Goal: Use online tool/utility: Utilize a website feature to perform a specific function

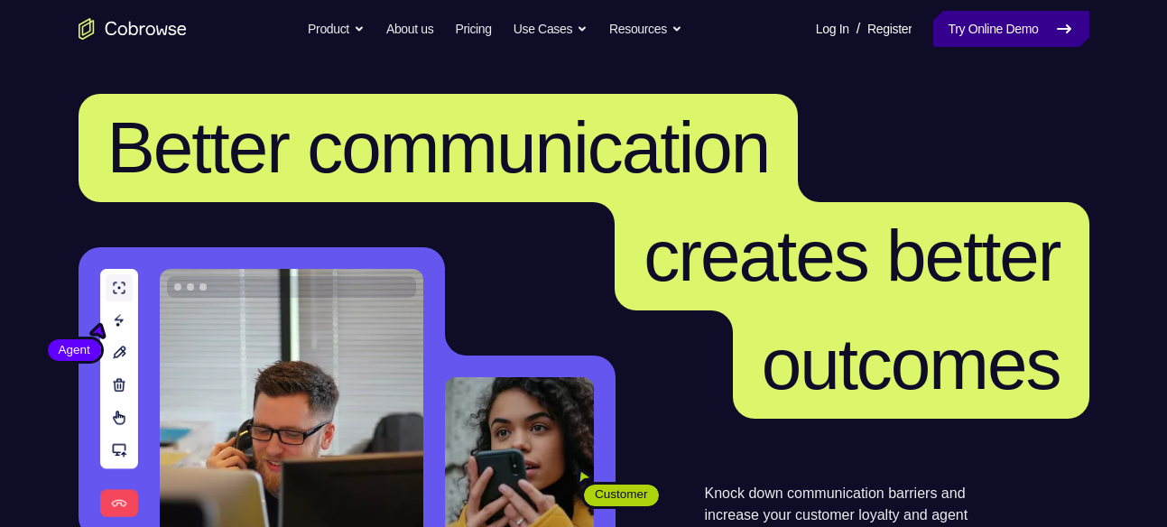
click at [969, 14] on link "Try Online Demo" at bounding box center [1010, 29] width 155 height 36
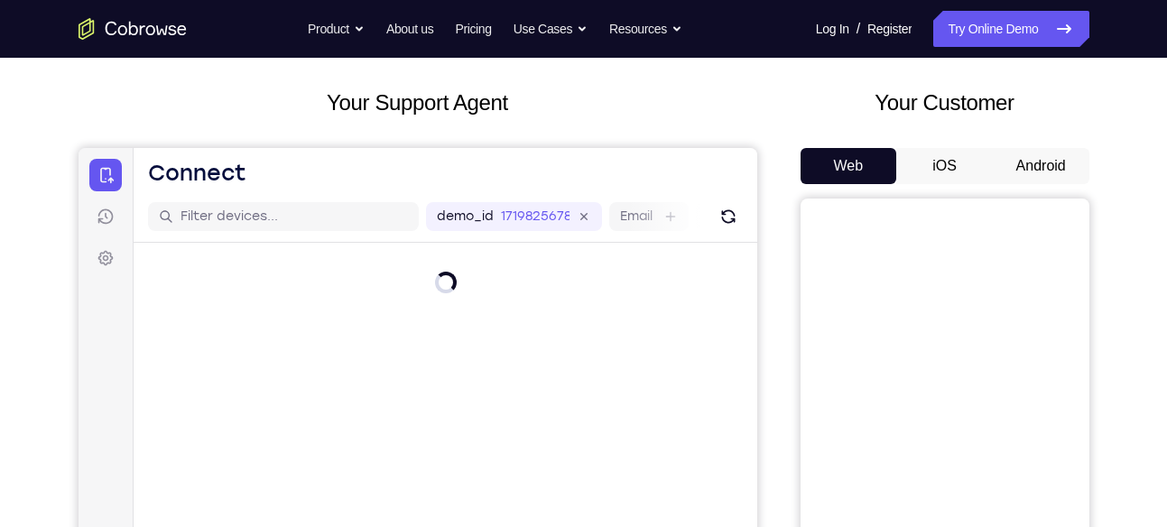
scroll to position [88, 0]
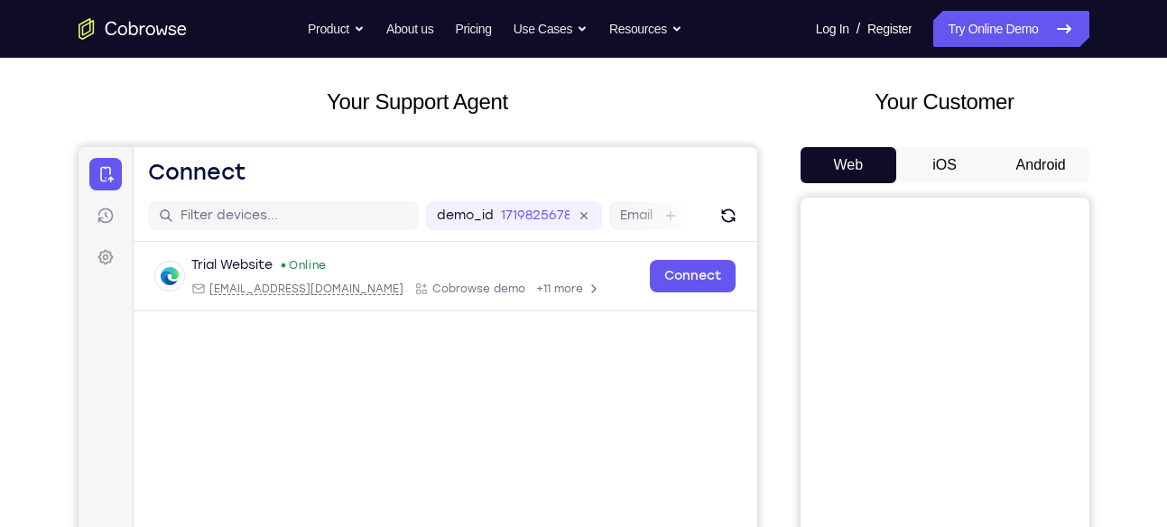
click at [930, 137] on div "Your Customer Web iOS Android" at bounding box center [944, 419] width 289 height 667
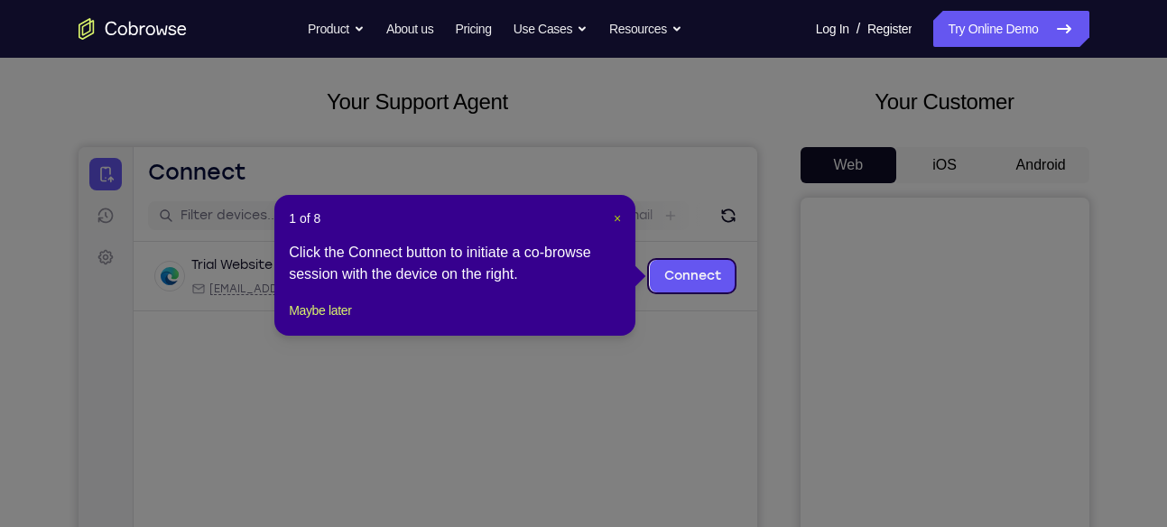
click at [614, 215] on span "×" at bounding box center [617, 218] width 7 height 14
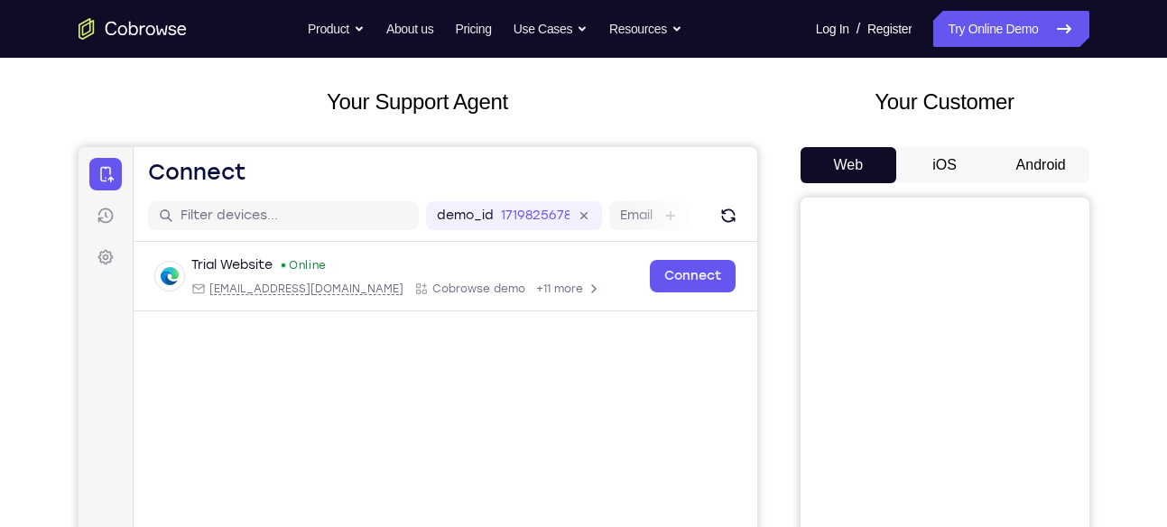
click at [1007, 154] on button "Android" at bounding box center [1041, 165] width 97 height 36
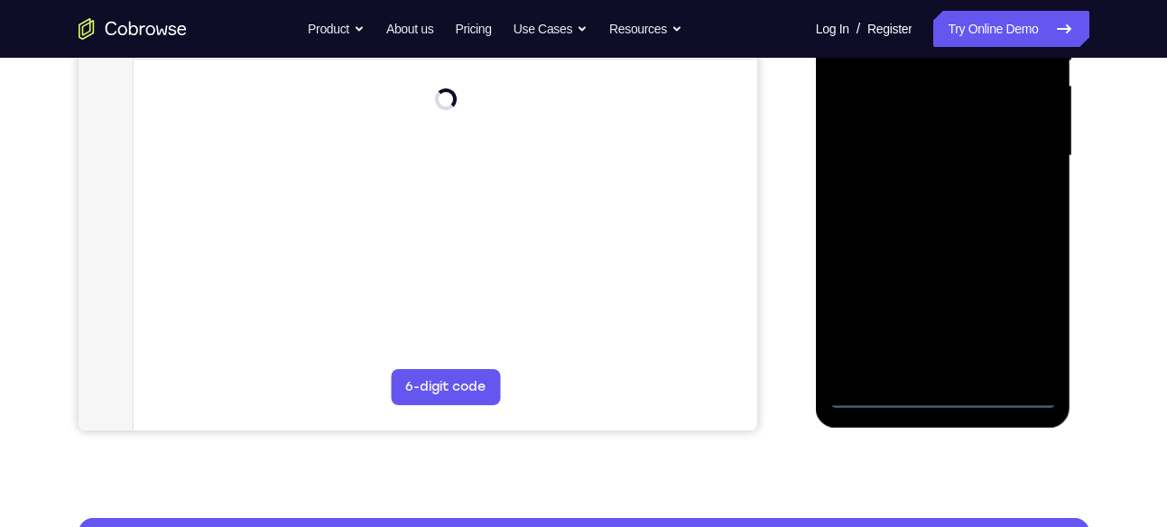
scroll to position [412, 0]
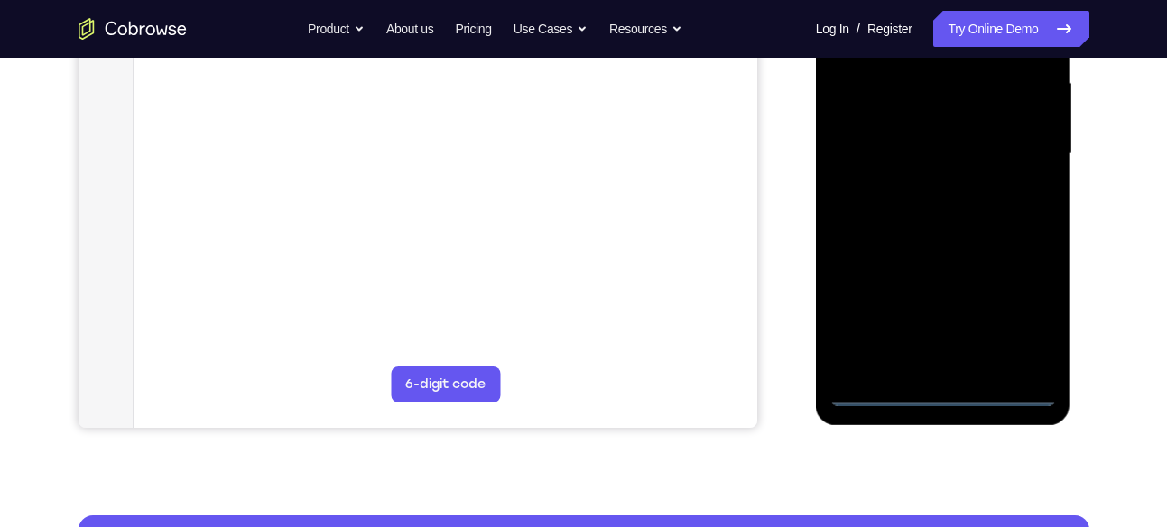
click at [935, 387] on div at bounding box center [942, 153] width 227 height 505
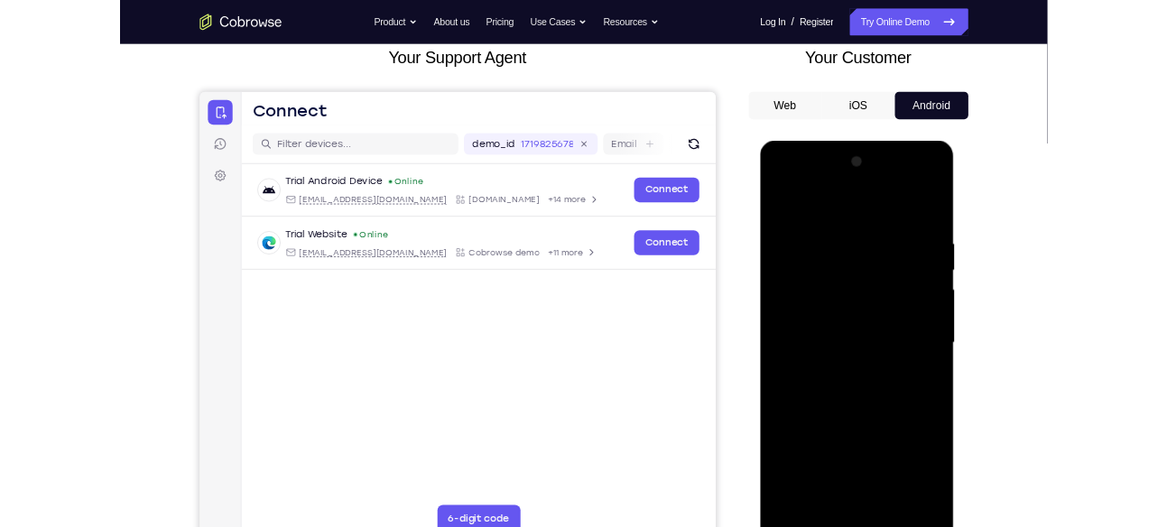
scroll to position [117, 0]
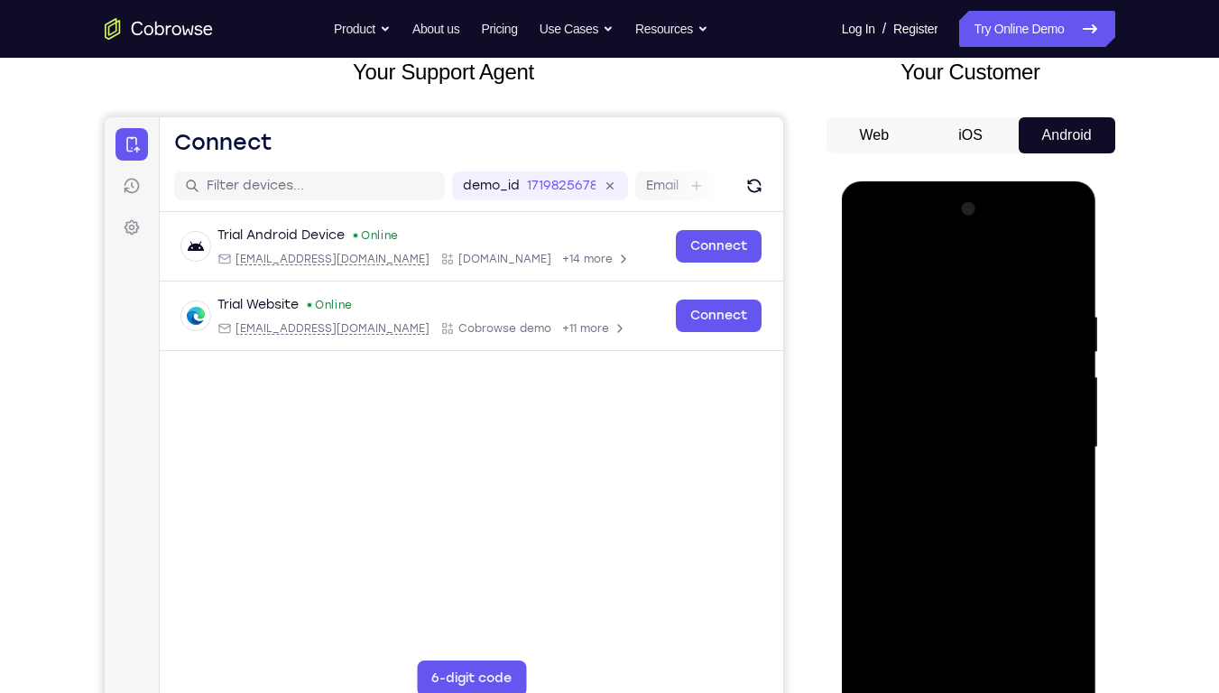
click at [1041, 526] on div at bounding box center [969, 447] width 227 height 505
click at [876, 232] on div at bounding box center [969, 447] width 227 height 505
click at [1041, 431] on div at bounding box center [969, 447] width 227 height 505
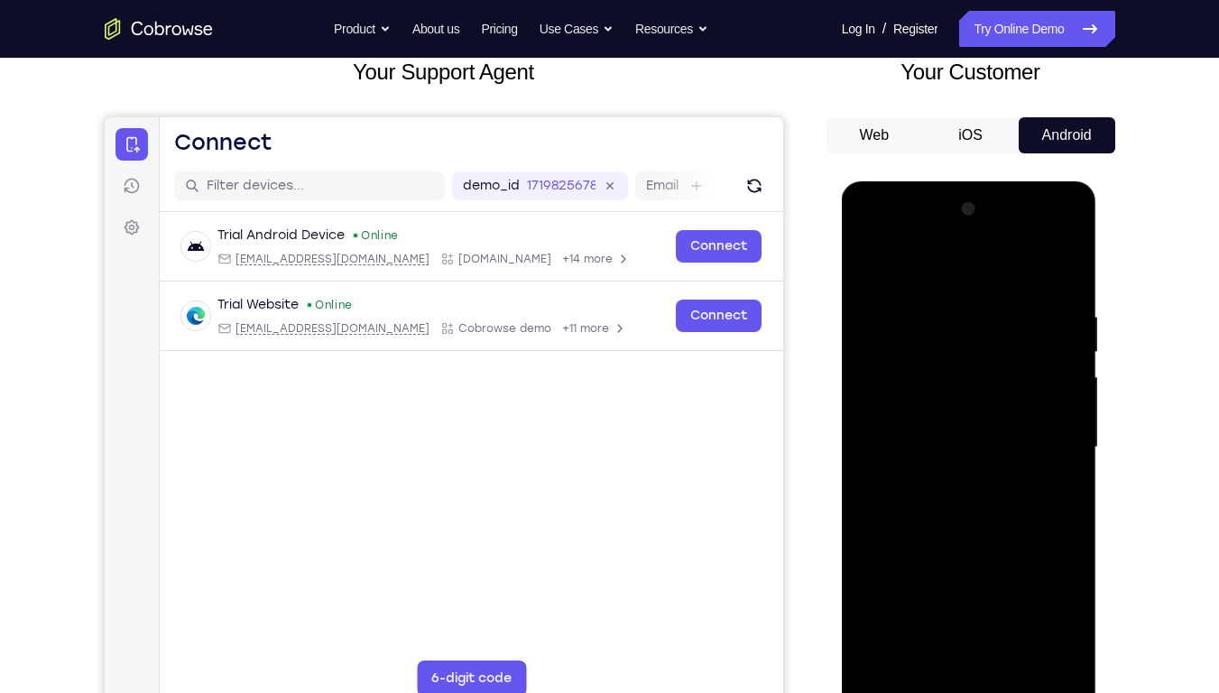
click at [1041, 431] on div at bounding box center [969, 447] width 227 height 505
click at [953, 526] on div at bounding box center [969, 447] width 227 height 505
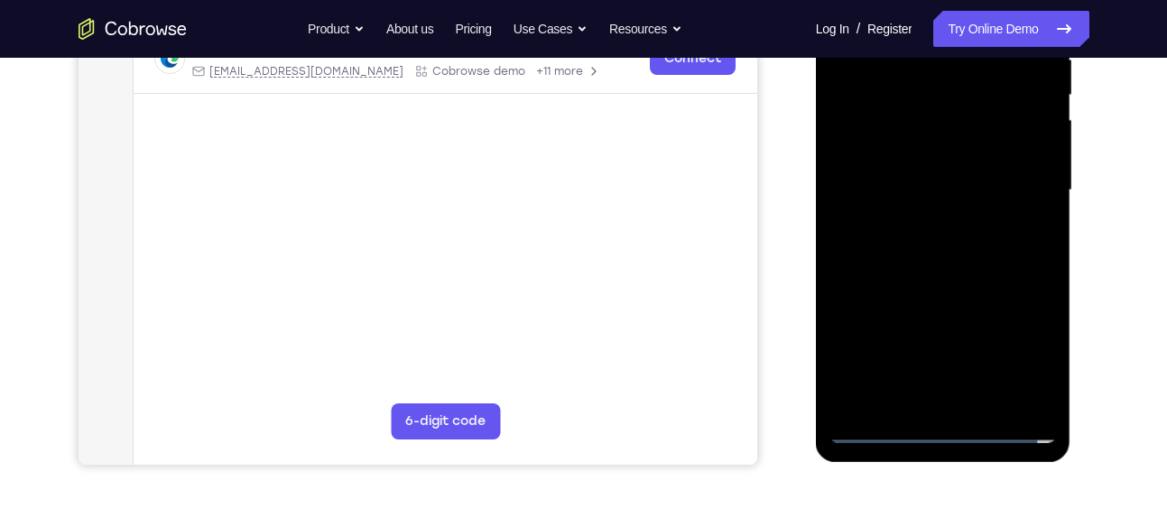
scroll to position [375, 0]
click at [875, 427] on div at bounding box center [942, 189] width 227 height 505
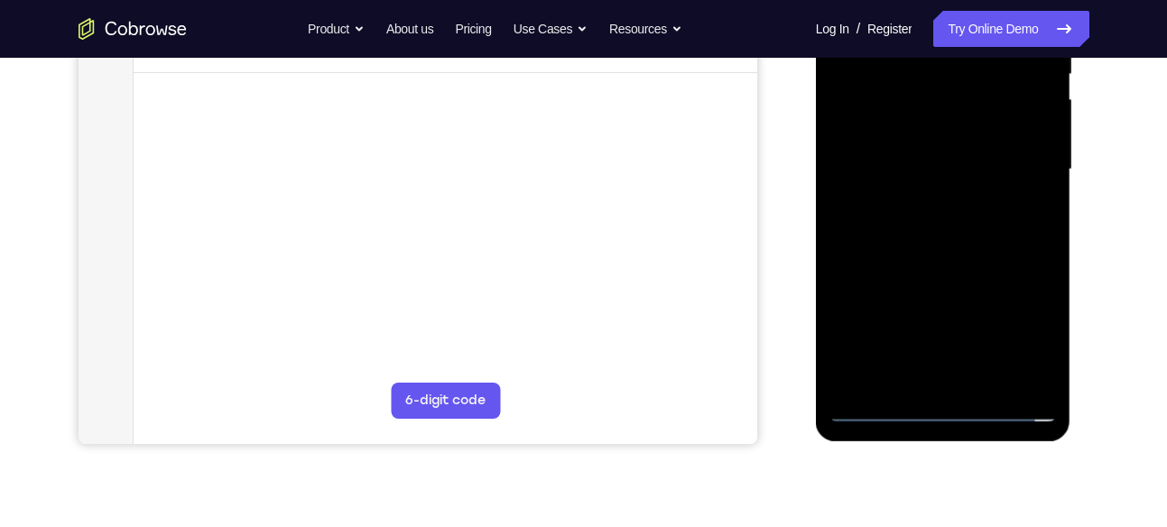
scroll to position [401, 0]
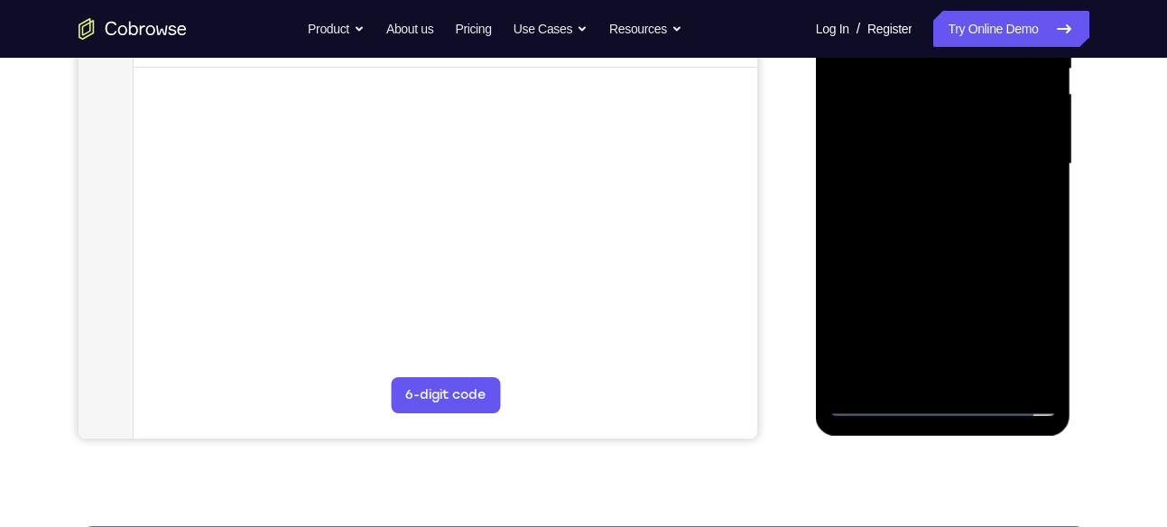
click at [927, 210] on div at bounding box center [942, 164] width 227 height 505
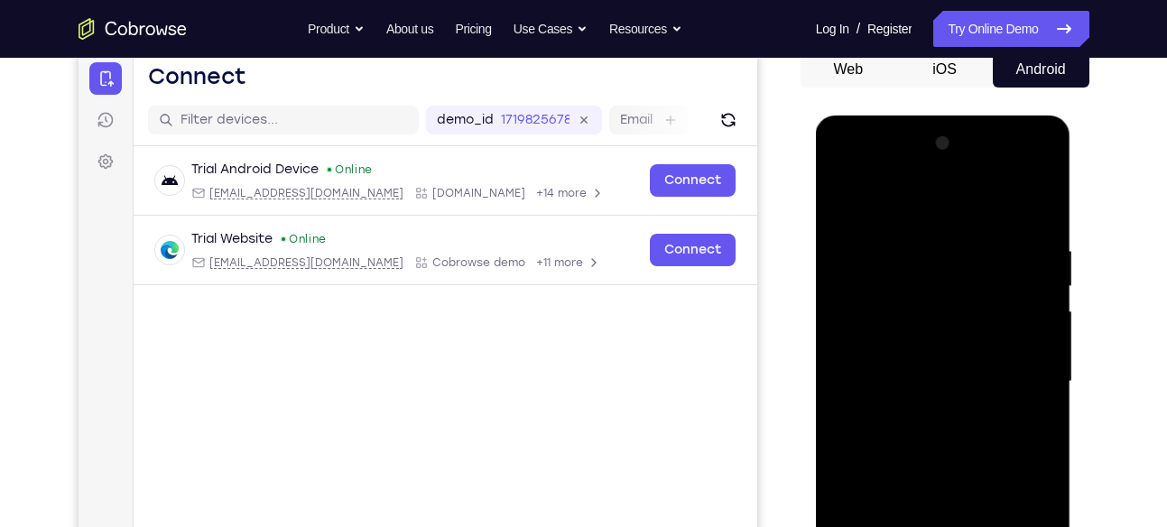
scroll to position [186, 0]
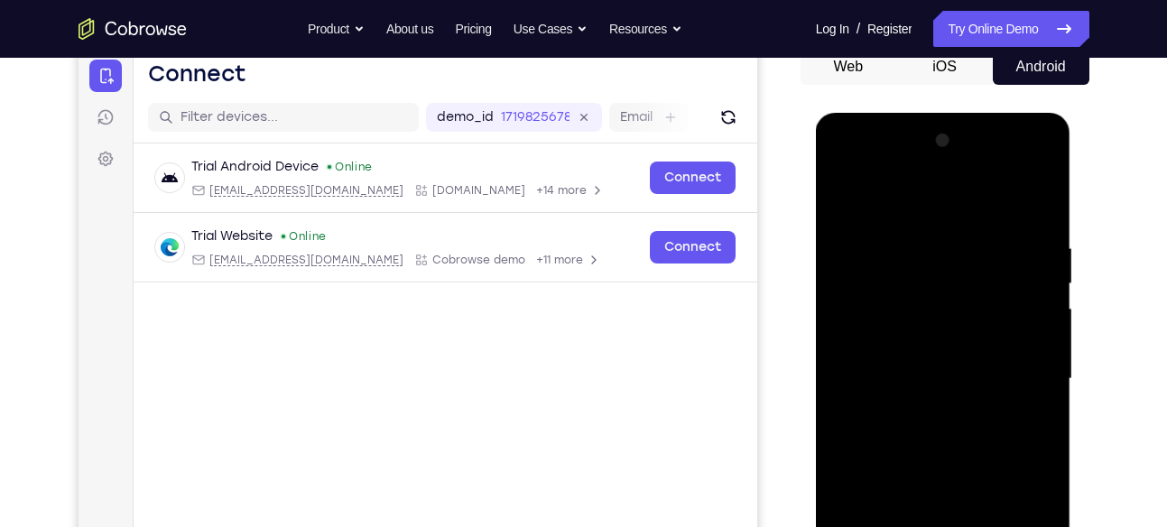
click at [1015, 166] on div at bounding box center [942, 378] width 227 height 505
click at [939, 254] on div at bounding box center [942, 378] width 227 height 505
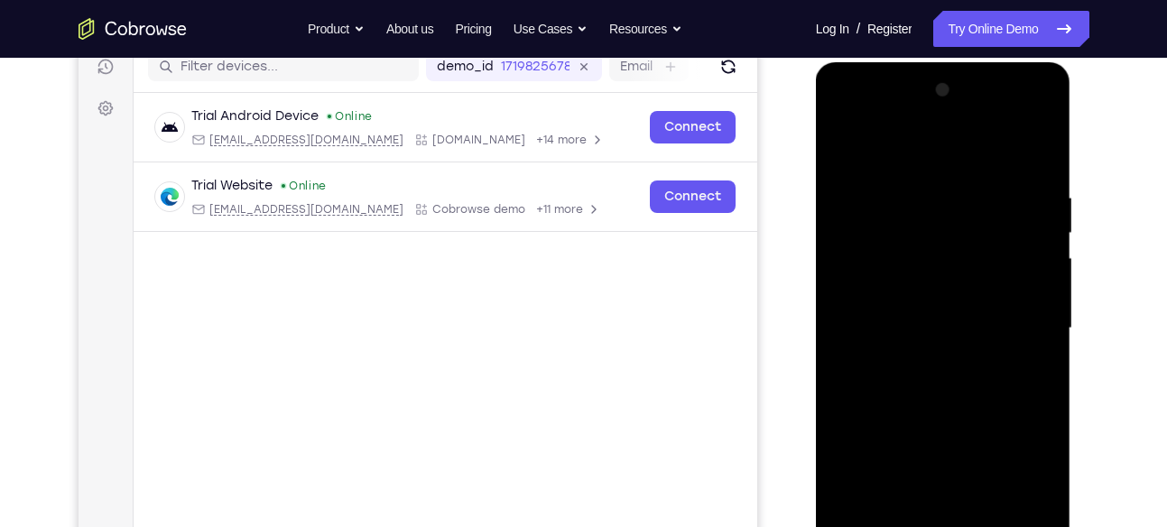
scroll to position [236, 0]
click at [839, 114] on div at bounding box center [942, 329] width 227 height 505
click at [1020, 323] on div at bounding box center [942, 329] width 227 height 505
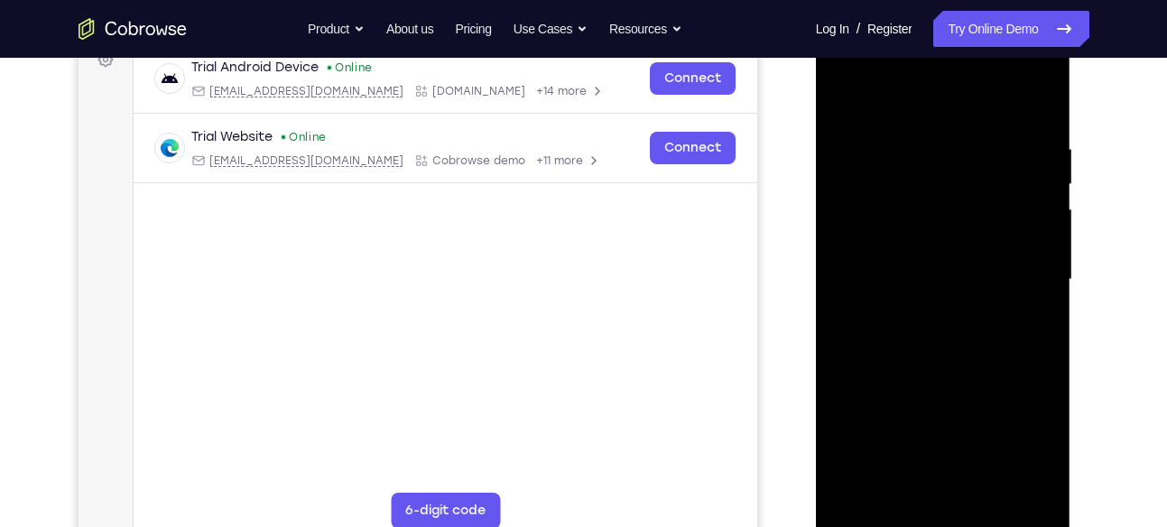
scroll to position [362, 0]
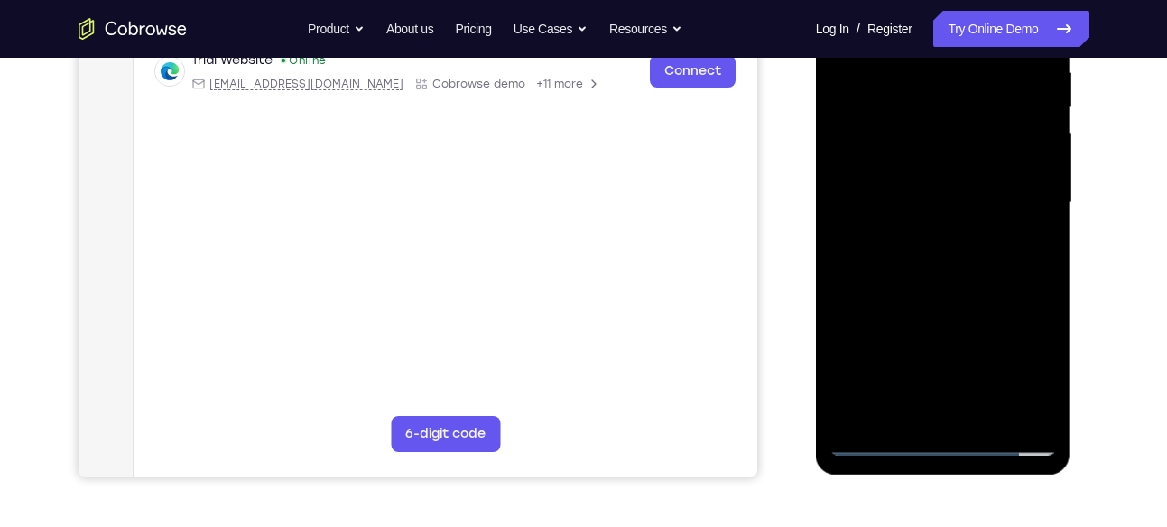
click at [965, 418] on div at bounding box center [942, 202] width 227 height 505
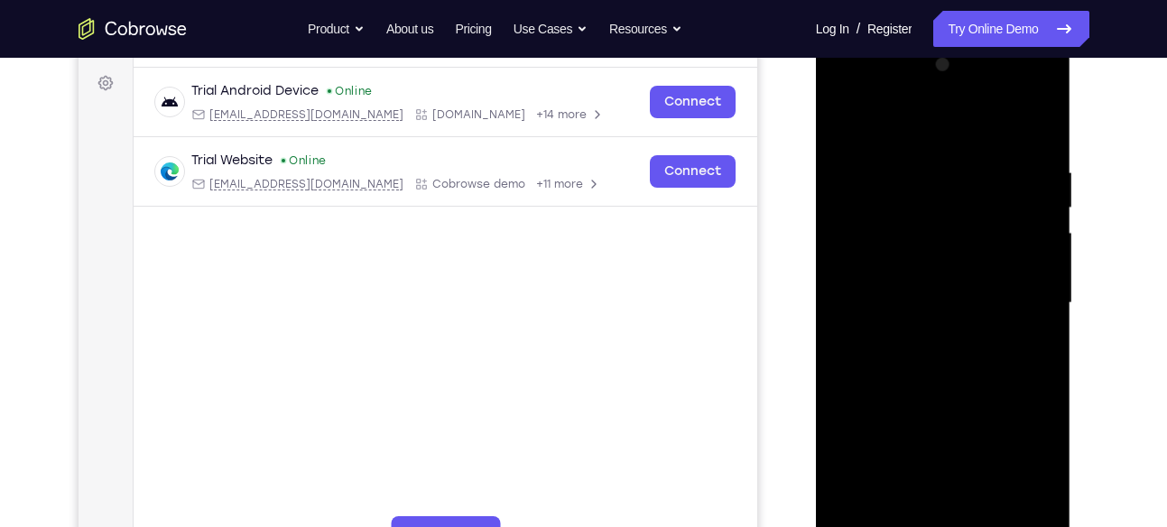
scroll to position [261, 0]
click at [907, 291] on div at bounding box center [942, 303] width 227 height 505
click at [893, 319] on div at bounding box center [942, 303] width 227 height 505
click at [964, 296] on div at bounding box center [942, 303] width 227 height 505
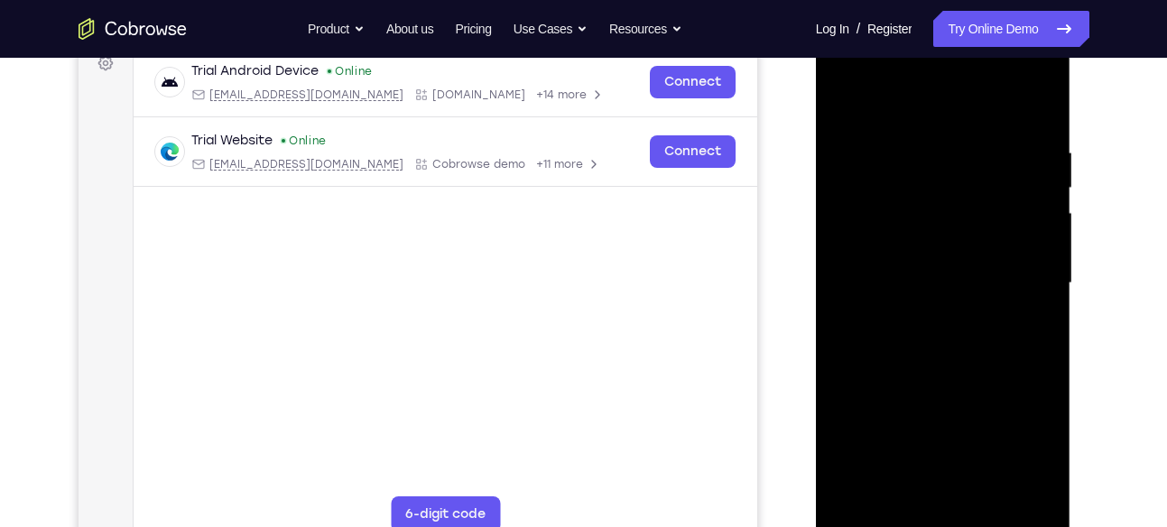
scroll to position [282, 0]
click at [908, 346] on div at bounding box center [942, 282] width 227 height 505
click at [951, 330] on div at bounding box center [942, 282] width 227 height 505
click at [1031, 307] on div at bounding box center [942, 282] width 227 height 505
click at [951, 278] on div at bounding box center [942, 282] width 227 height 505
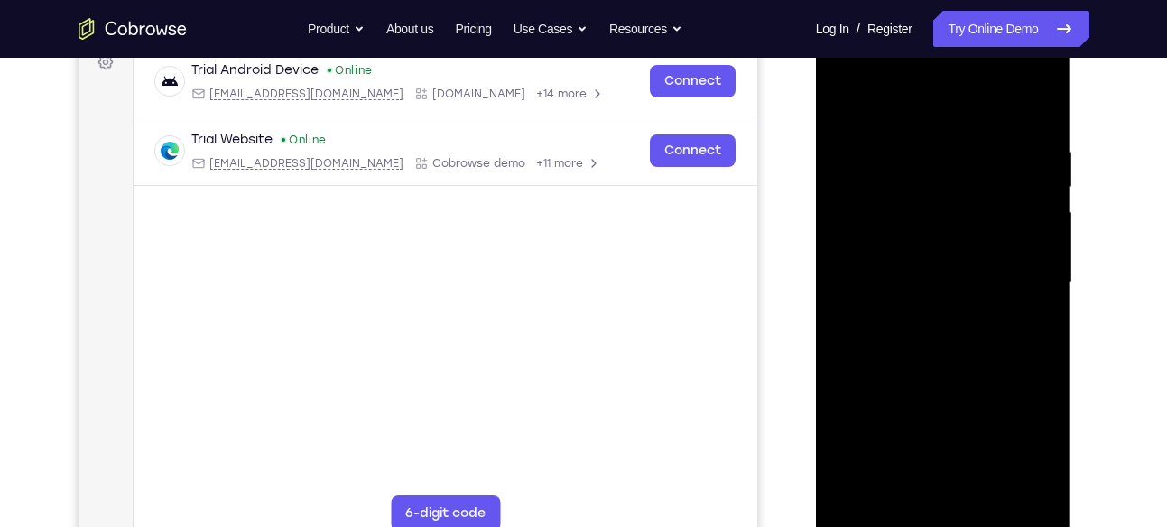
click at [943, 333] on div at bounding box center [942, 282] width 227 height 505
click at [939, 310] on div at bounding box center [942, 282] width 227 height 505
click at [974, 282] on div at bounding box center [942, 282] width 227 height 505
click at [948, 347] on div at bounding box center [942, 282] width 227 height 505
click at [892, 275] on div at bounding box center [942, 282] width 227 height 505
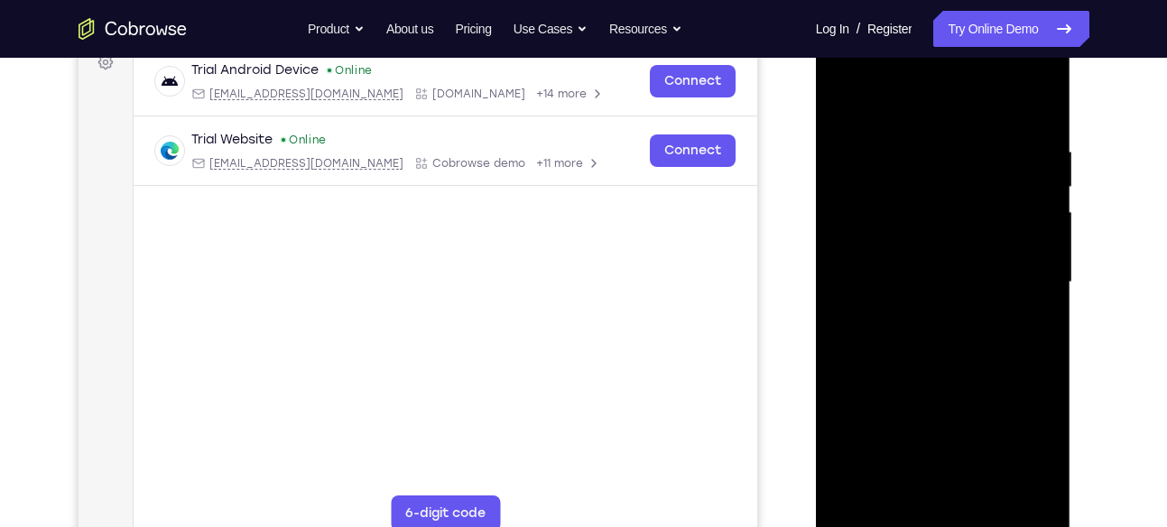
drag, startPoint x: 886, startPoint y: 280, endPoint x: 970, endPoint y: 299, distance: 86.0
click at [970, 299] on div at bounding box center [942, 282] width 227 height 505
click at [1016, 488] on div at bounding box center [942, 282] width 227 height 505
click at [1014, 490] on div at bounding box center [942, 282] width 227 height 505
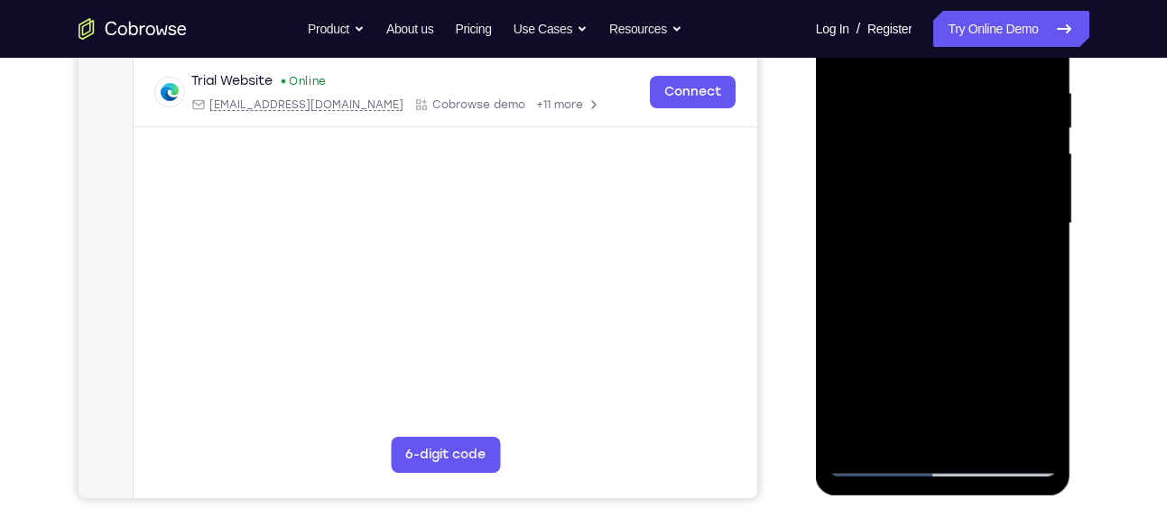
scroll to position [343, 0]
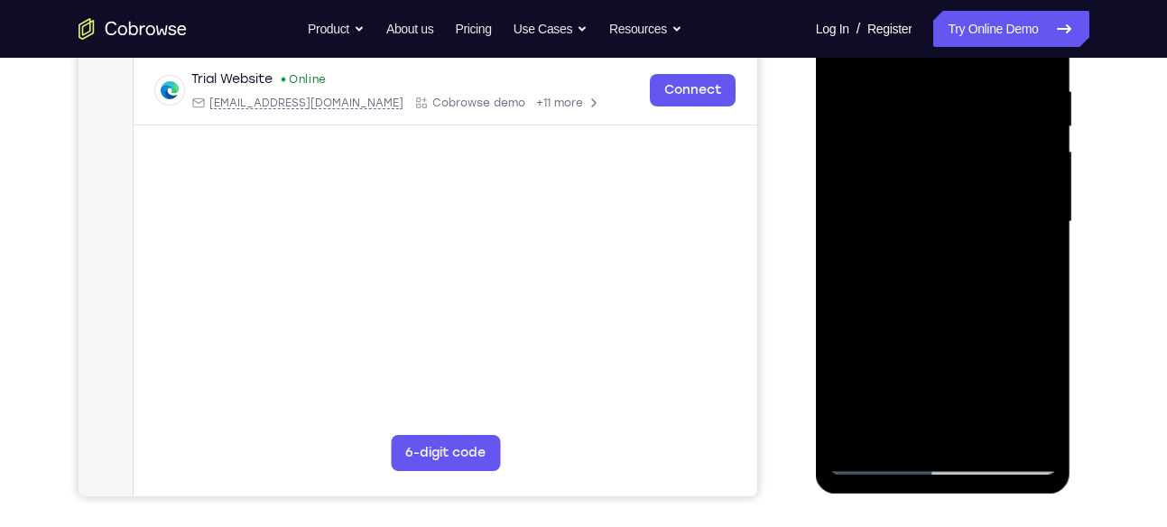
click at [871, 459] on div at bounding box center [942, 221] width 227 height 505
click at [946, 288] on div at bounding box center [942, 221] width 227 height 505
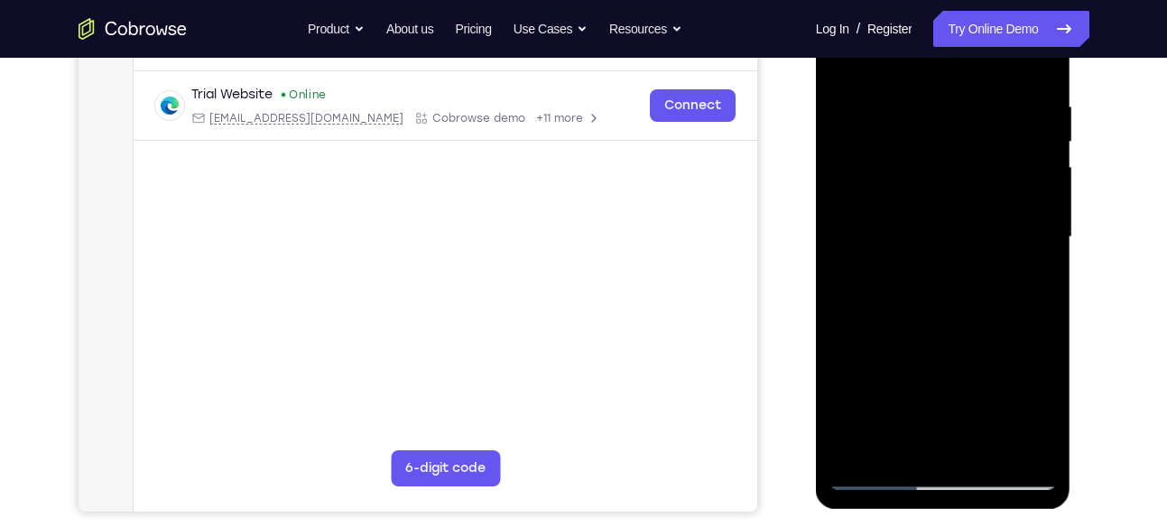
scroll to position [327, 0]
click at [1035, 78] on div at bounding box center [942, 238] width 227 height 505
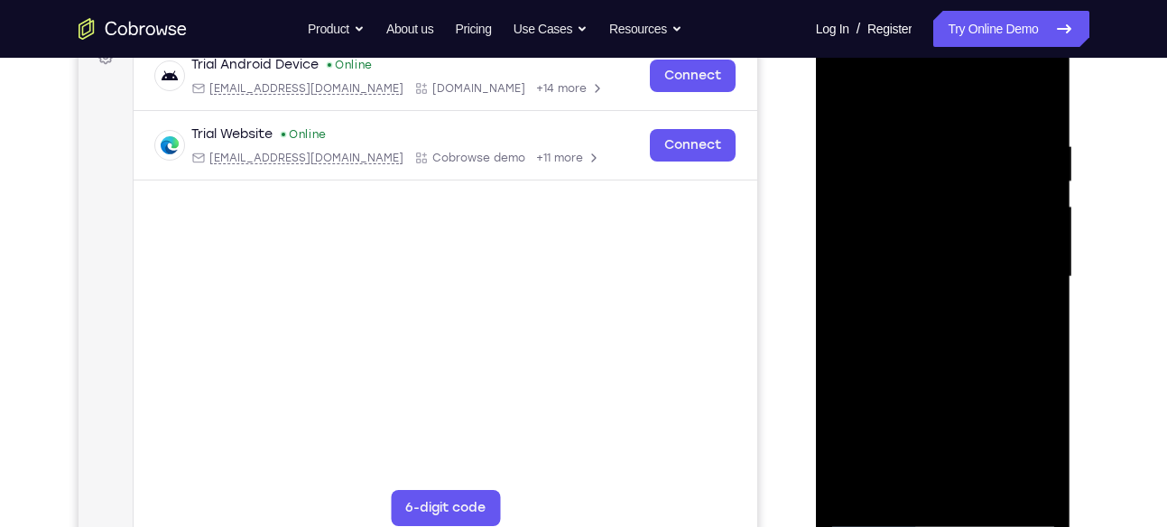
scroll to position [289, 0]
click at [1041, 89] on div at bounding box center [942, 275] width 227 height 505
click at [1010, 123] on div at bounding box center [942, 275] width 227 height 505
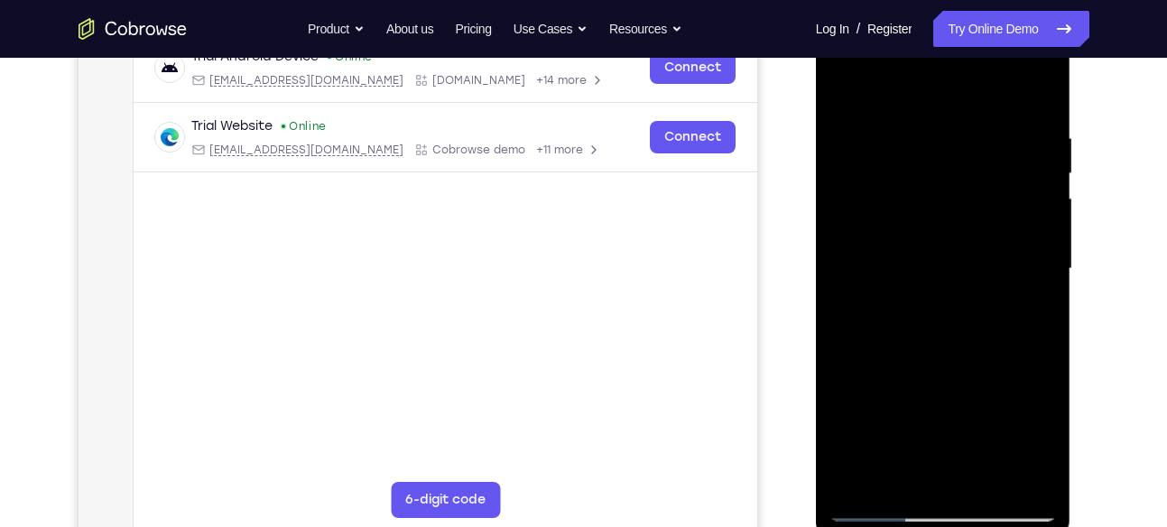
scroll to position [297, 0]
click at [968, 111] on div at bounding box center [942, 267] width 227 height 505
click at [978, 208] on div at bounding box center [942, 267] width 227 height 505
click at [983, 180] on div at bounding box center [942, 267] width 227 height 505
click at [1025, 113] on div at bounding box center [942, 267] width 227 height 505
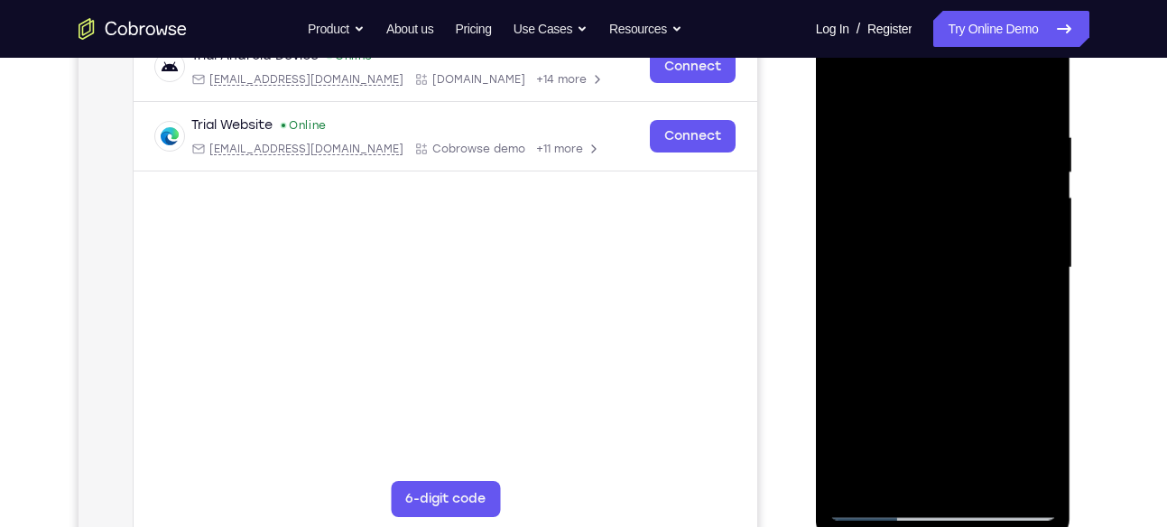
click at [1018, 176] on div at bounding box center [942, 267] width 227 height 505
click at [1018, 207] on div at bounding box center [942, 267] width 227 height 505
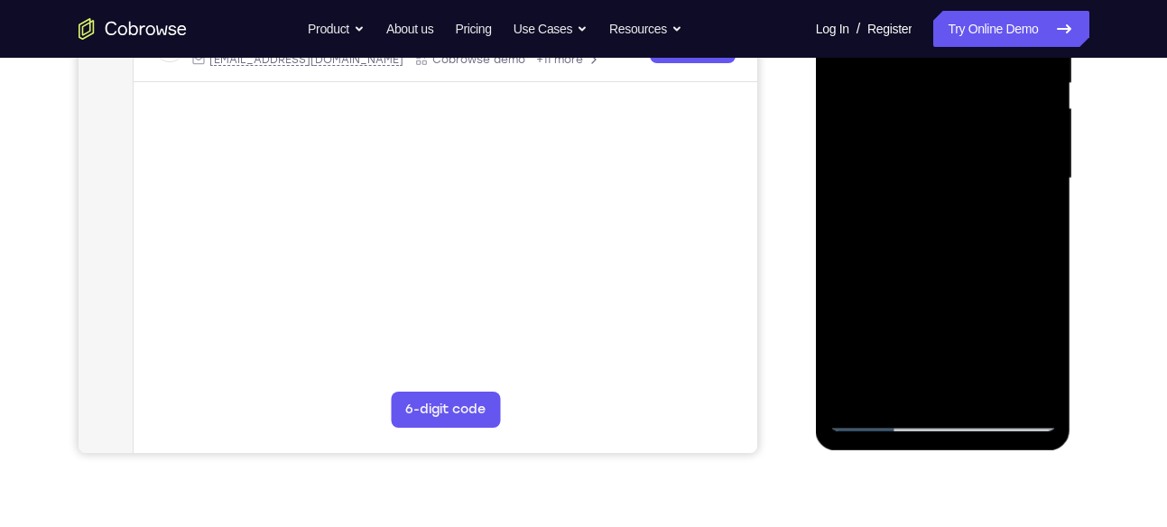
scroll to position [387, 0]
click at [847, 151] on div at bounding box center [942, 177] width 227 height 505
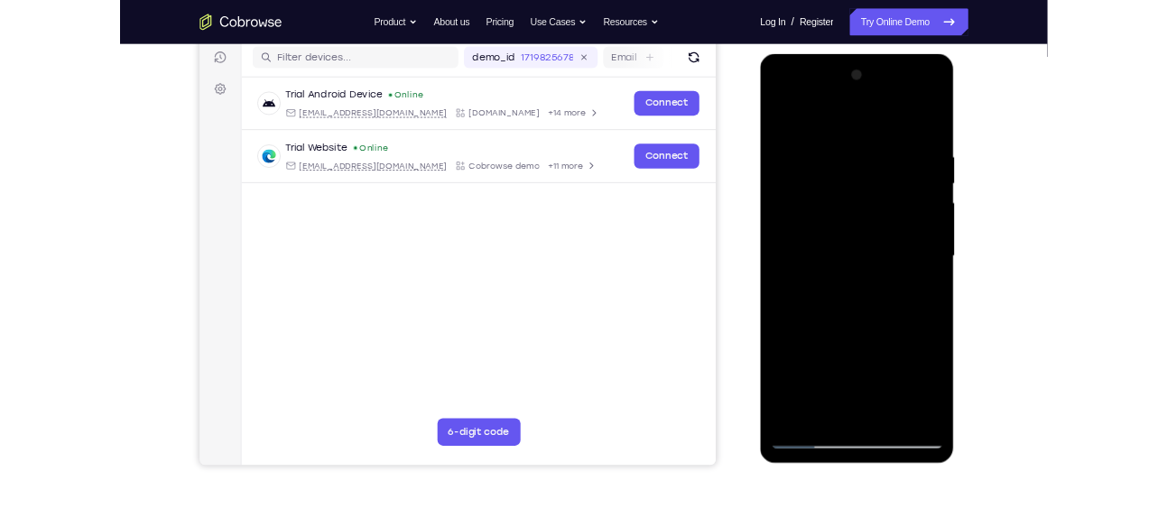
scroll to position [236, 0]
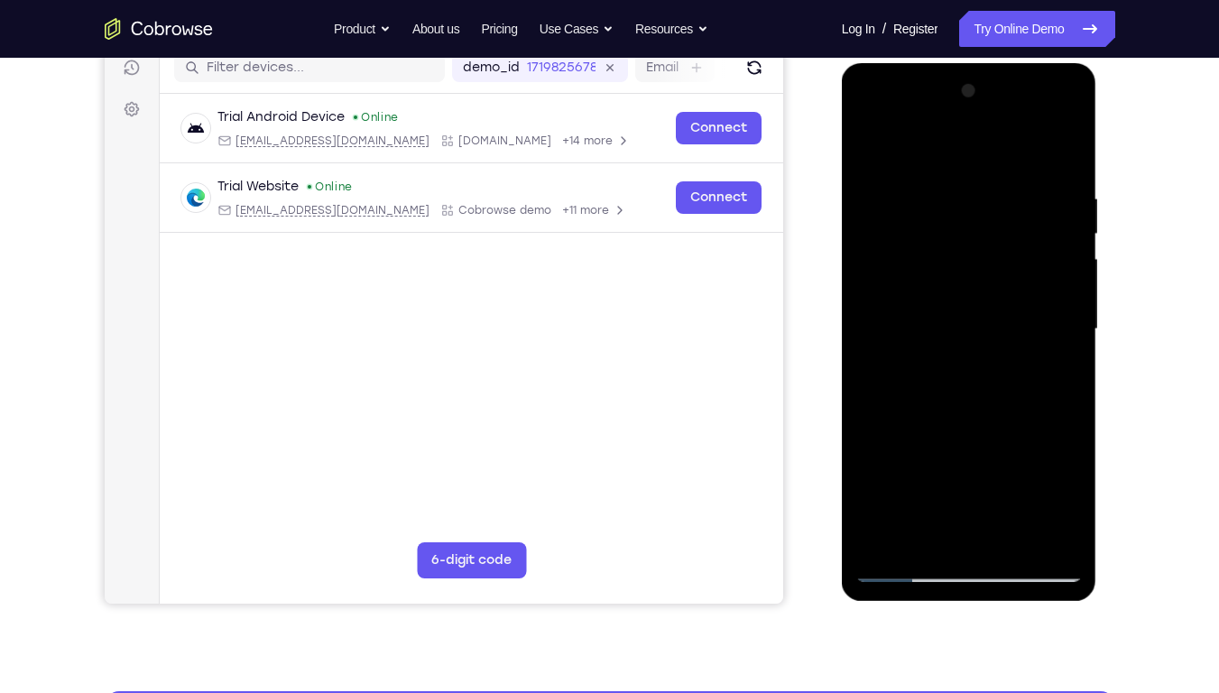
click at [881, 180] on div at bounding box center [969, 329] width 227 height 505
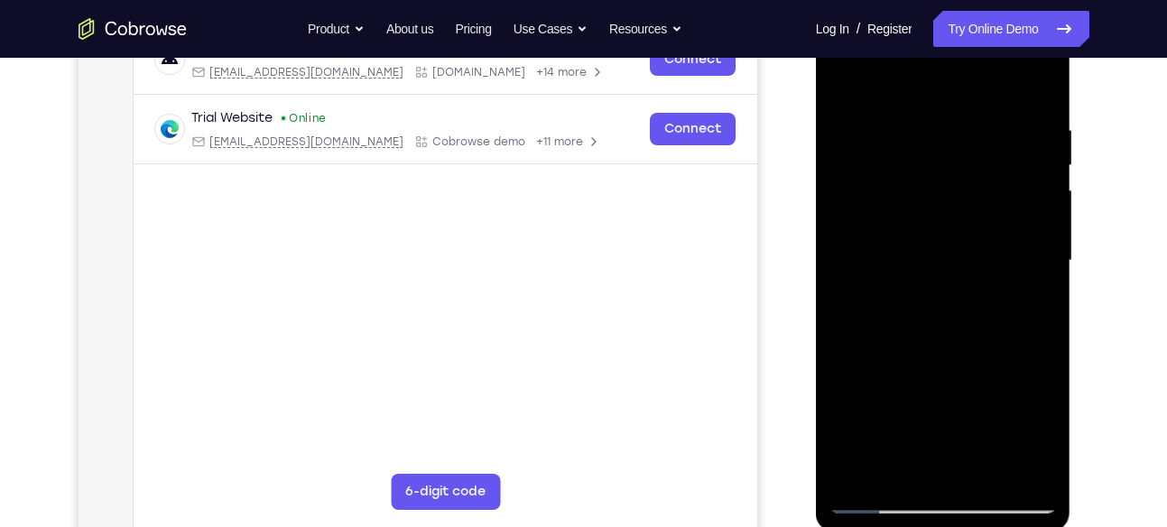
scroll to position [310, 0]
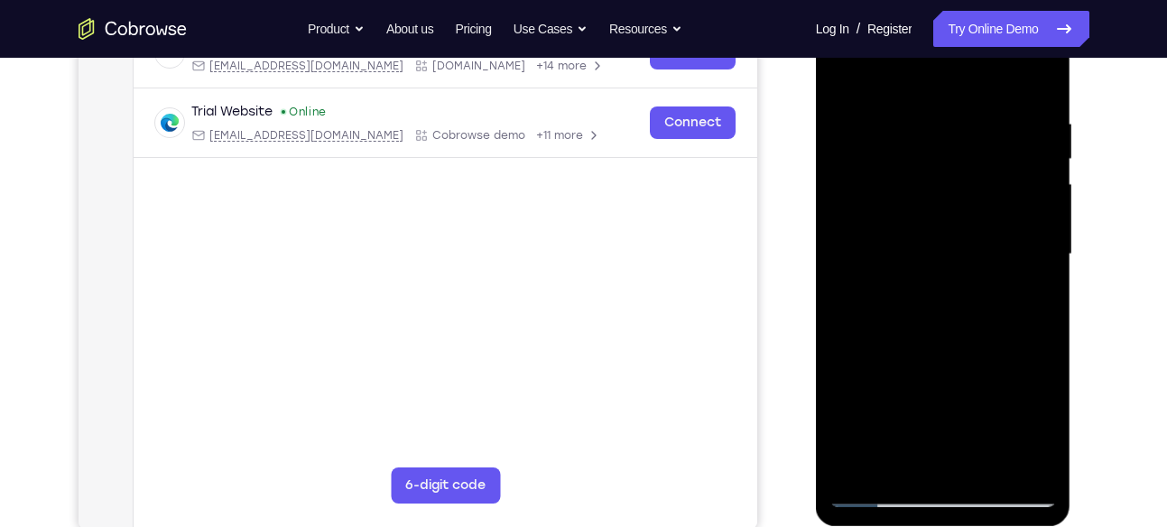
click at [843, 72] on div at bounding box center [942, 254] width 227 height 505
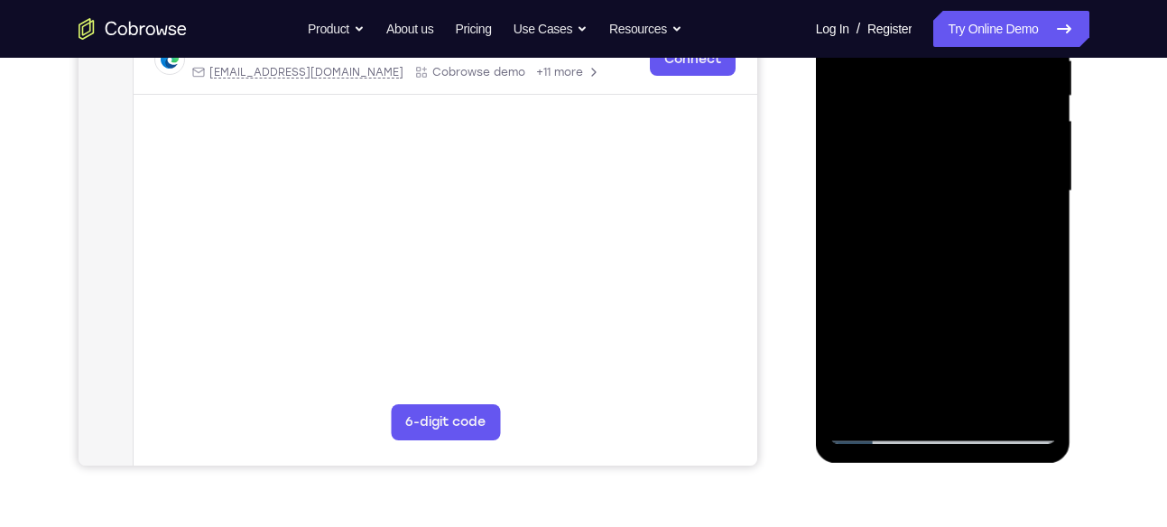
scroll to position [375, 0]
click at [842, 162] on div at bounding box center [942, 190] width 227 height 505
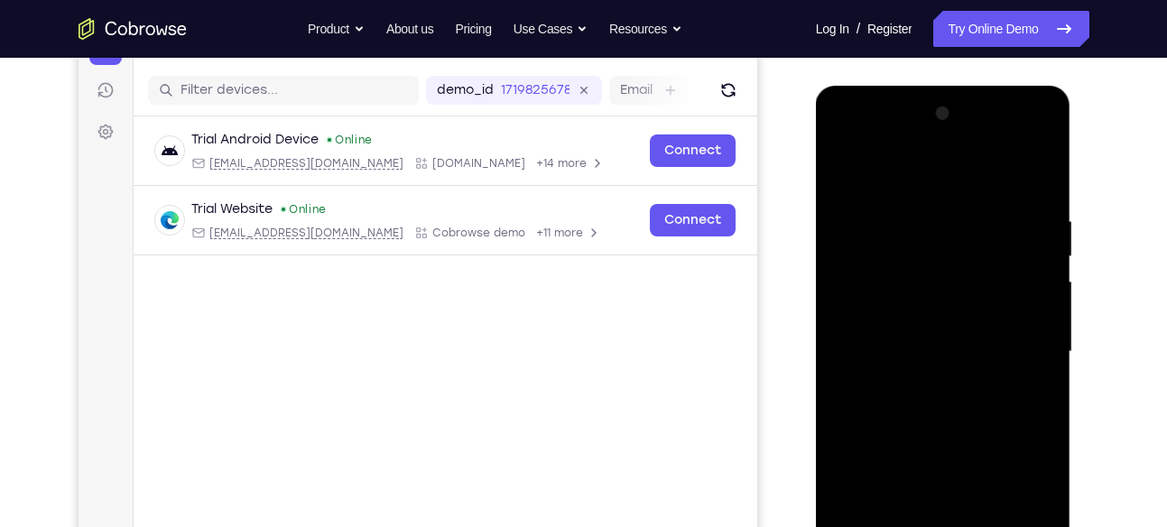
scroll to position [214, 0]
click at [848, 160] on div at bounding box center [942, 350] width 227 height 505
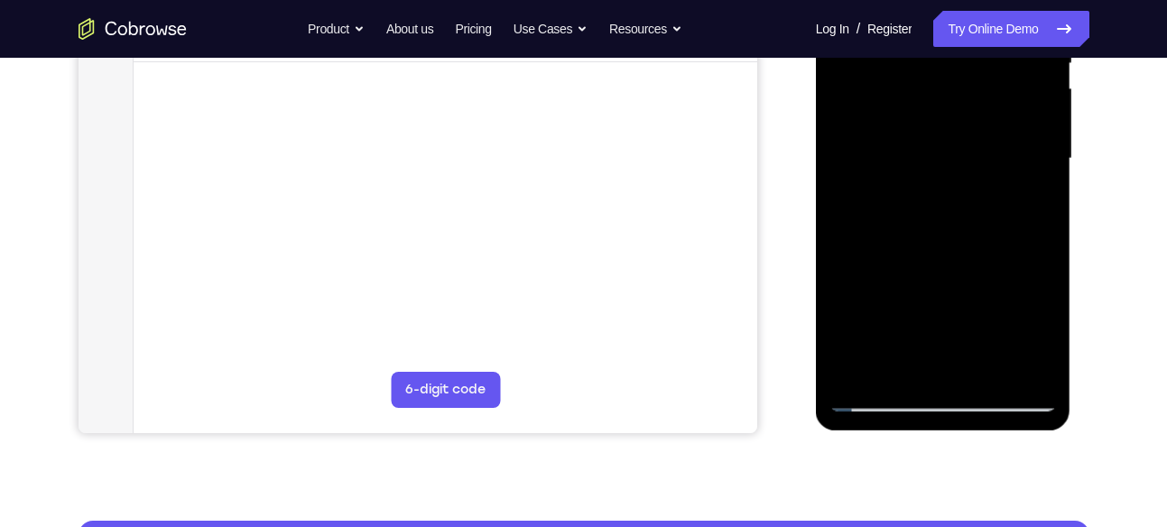
scroll to position [377, 0]
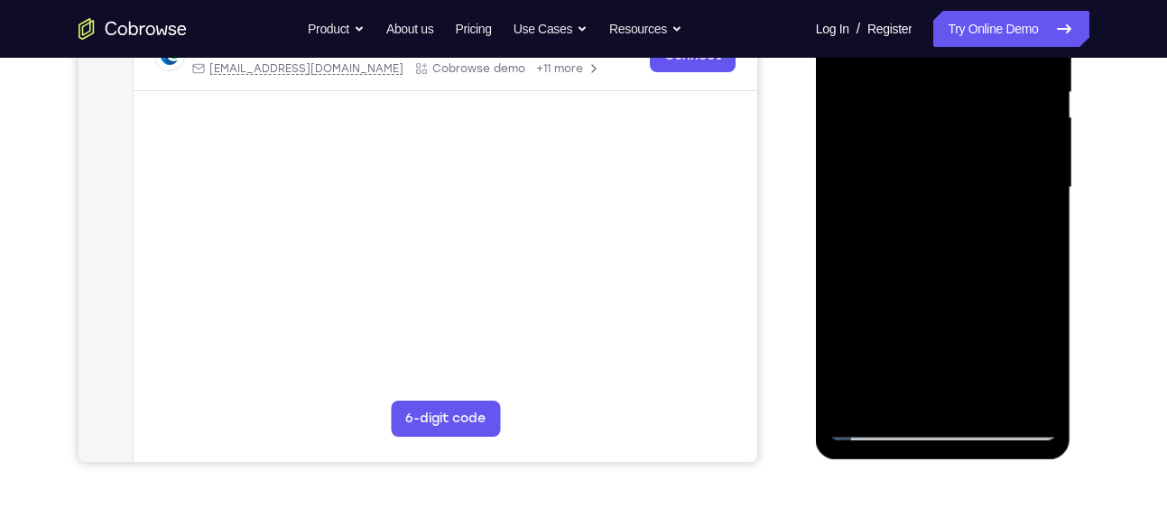
click at [976, 394] on div at bounding box center [942, 187] width 227 height 505
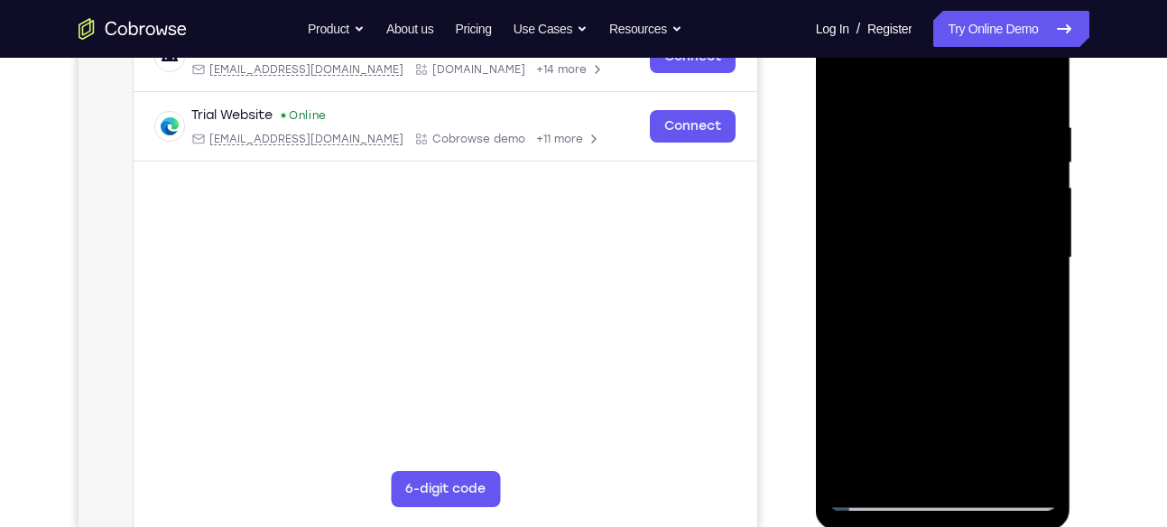
scroll to position [301, 0]
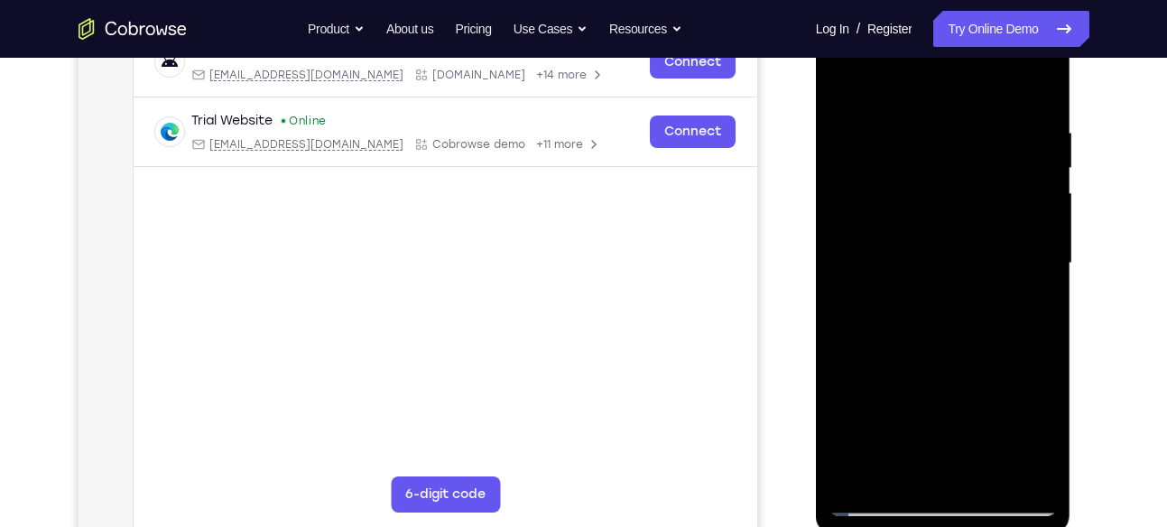
click at [939, 359] on div at bounding box center [942, 263] width 227 height 505
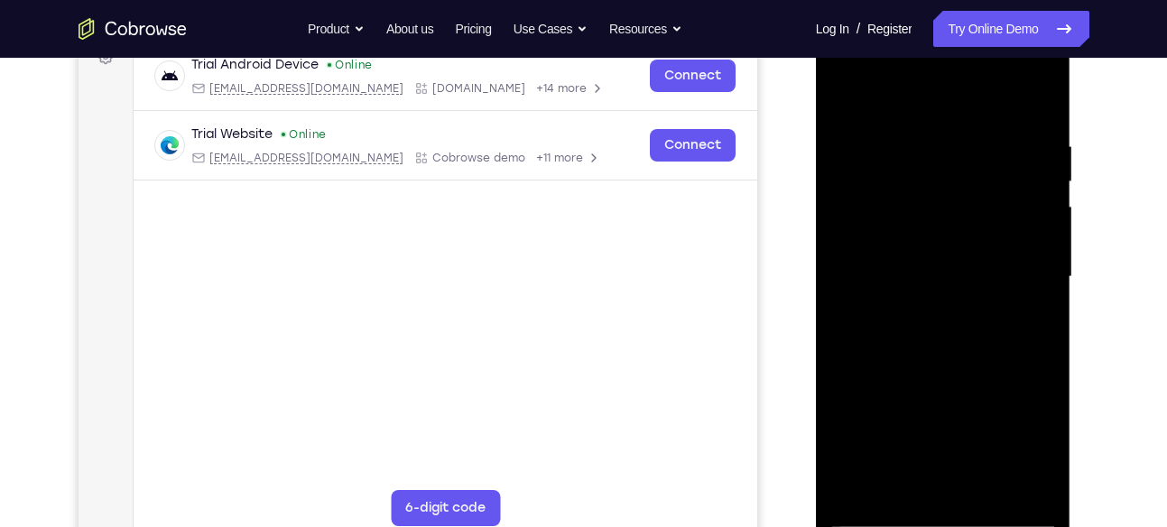
scroll to position [287, 0]
click at [1042, 181] on div at bounding box center [942, 277] width 227 height 505
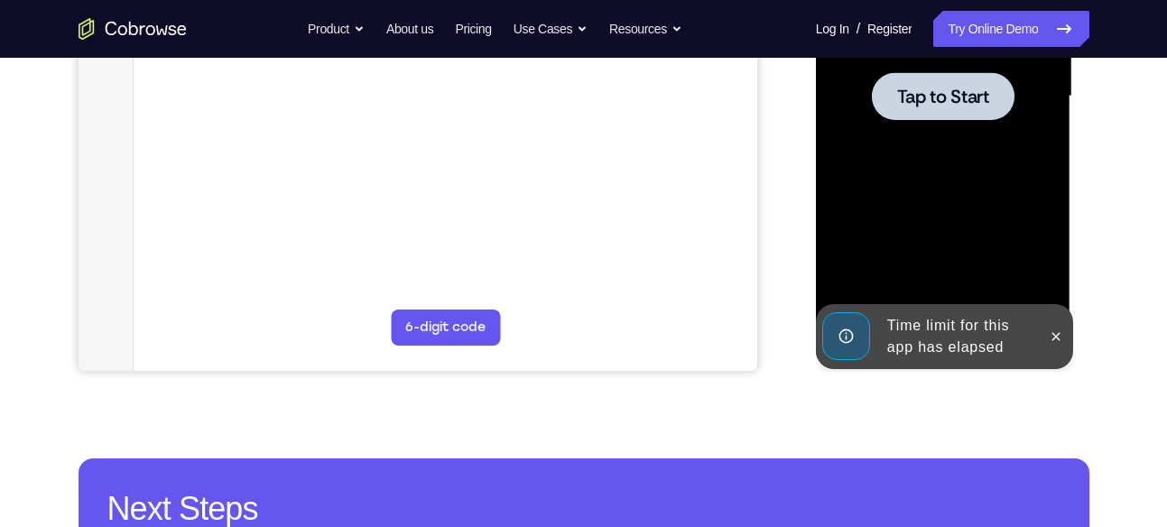
scroll to position [469, 0]
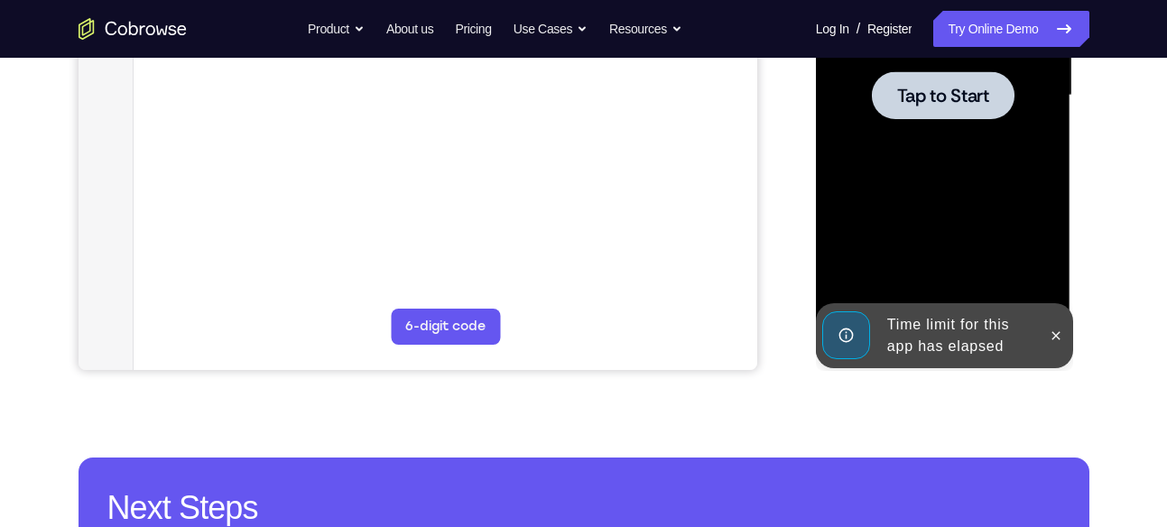
click at [1031, 328] on div "Time limit for this app has elapsed" at bounding box center [959, 336] width 158 height 58
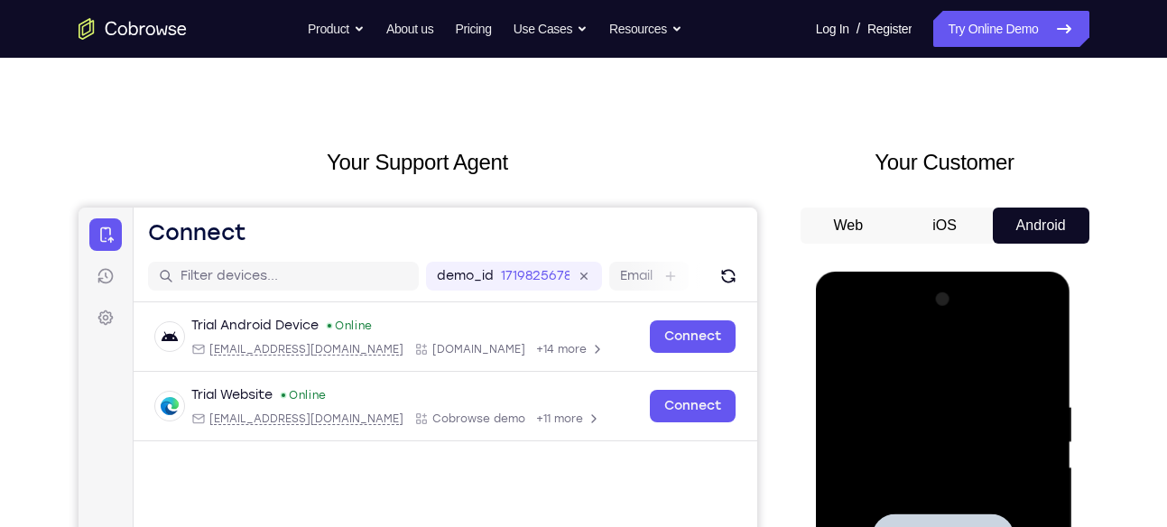
scroll to position [0, 0]
